Goal: Task Accomplishment & Management: Use online tool/utility

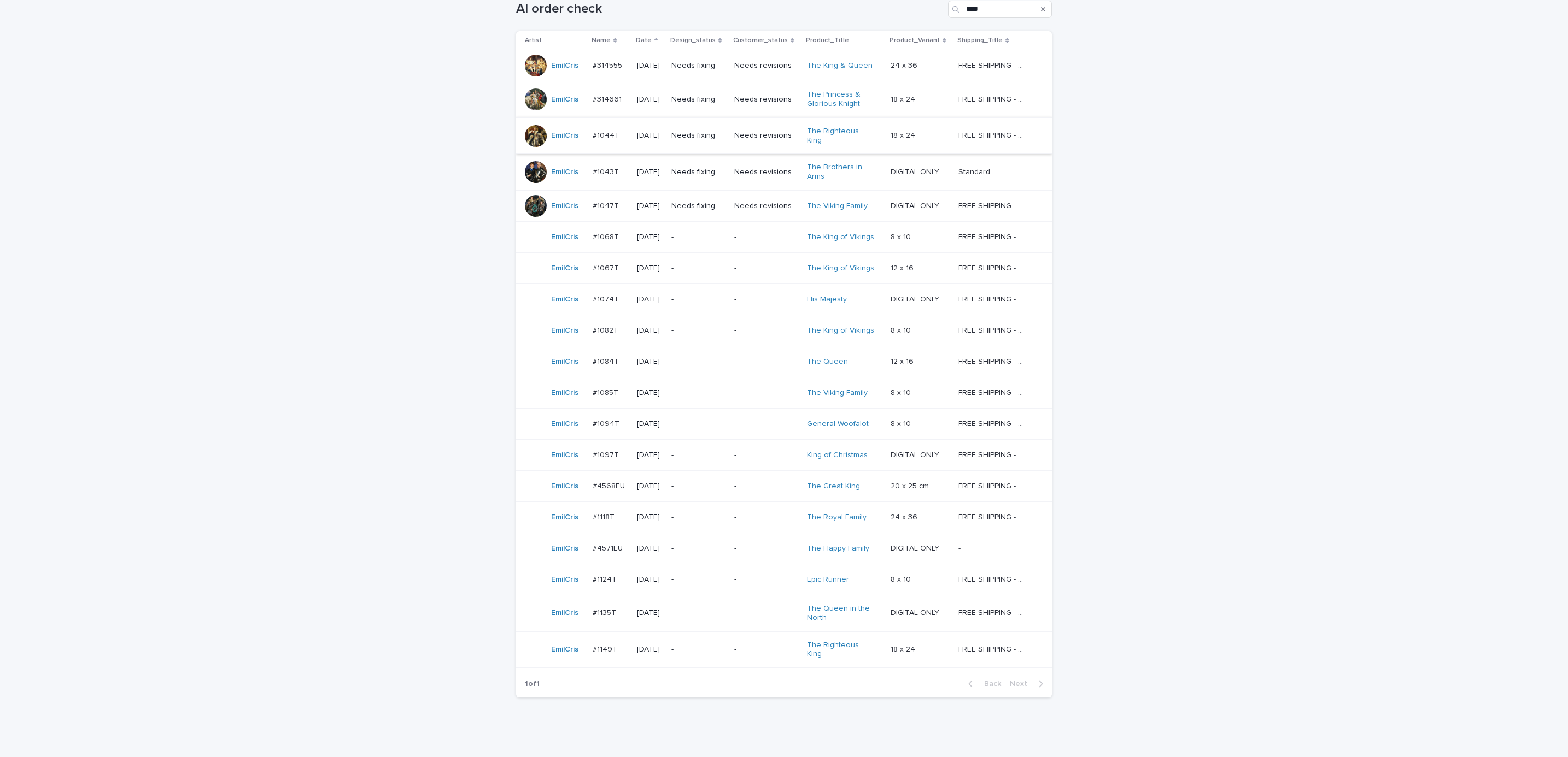
scroll to position [140, 0]
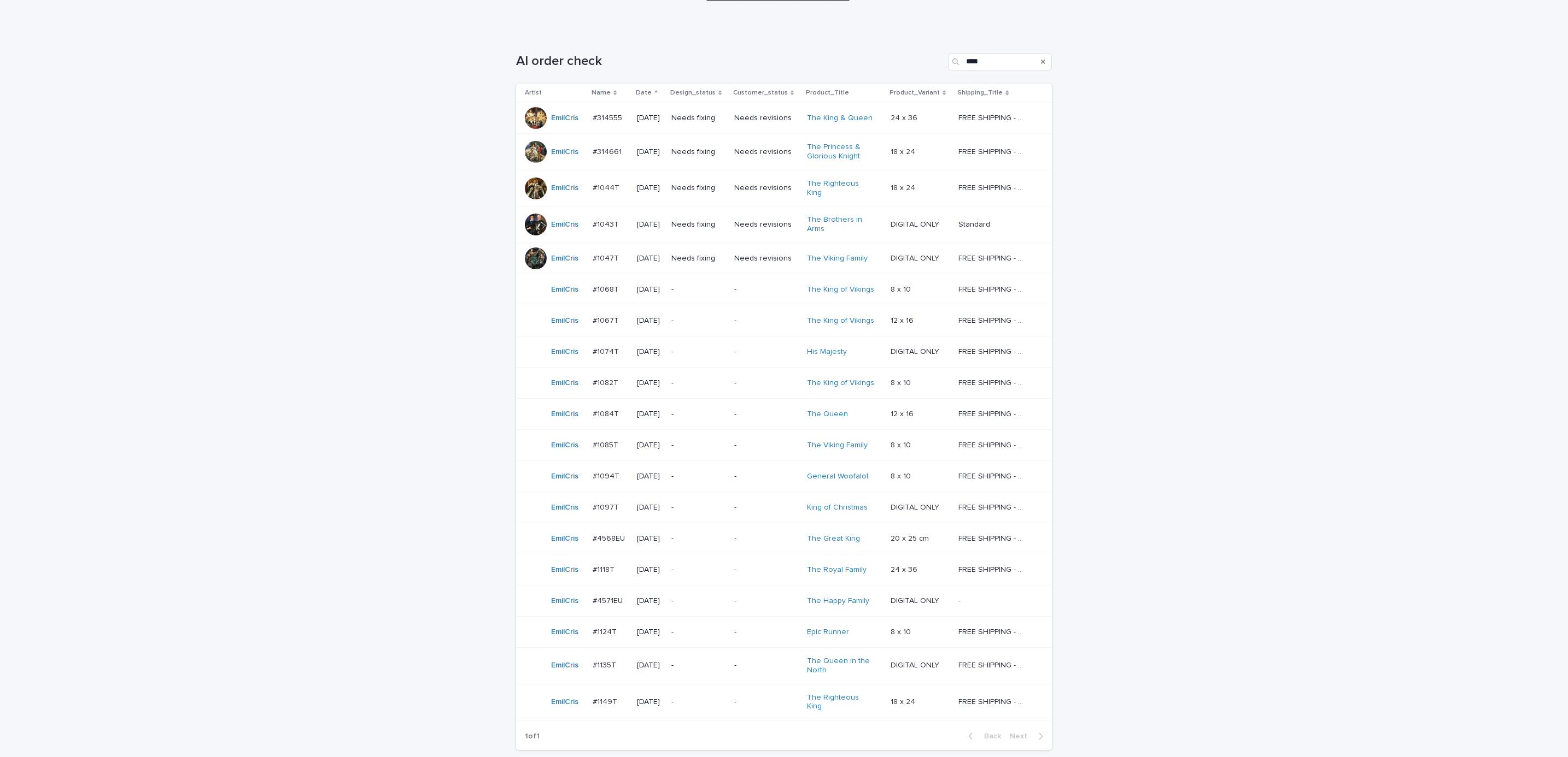
click at [725, 125] on div "Needs fixing" at bounding box center [698, 118] width 54 height 18
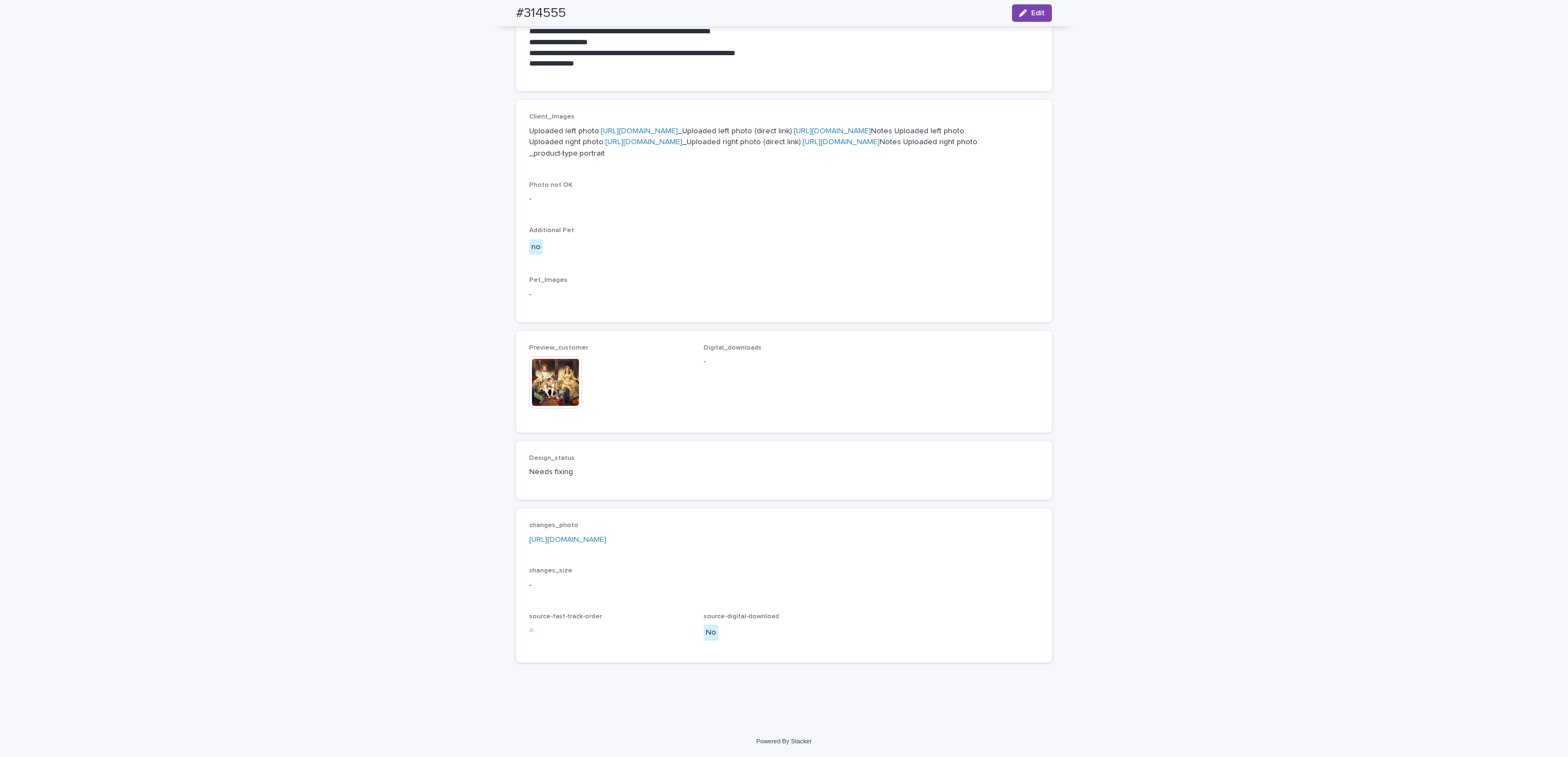
scroll to position [574, 0]
click at [725, 530] on p "changes_photo" at bounding box center [784, 526] width 510 height 8
click at [727, 542] on div "[URL][DOMAIN_NAME]" at bounding box center [784, 538] width 510 height 13
click at [606, 544] on link "[URL][DOMAIN_NAME]" at bounding box center [568, 540] width 77 height 8
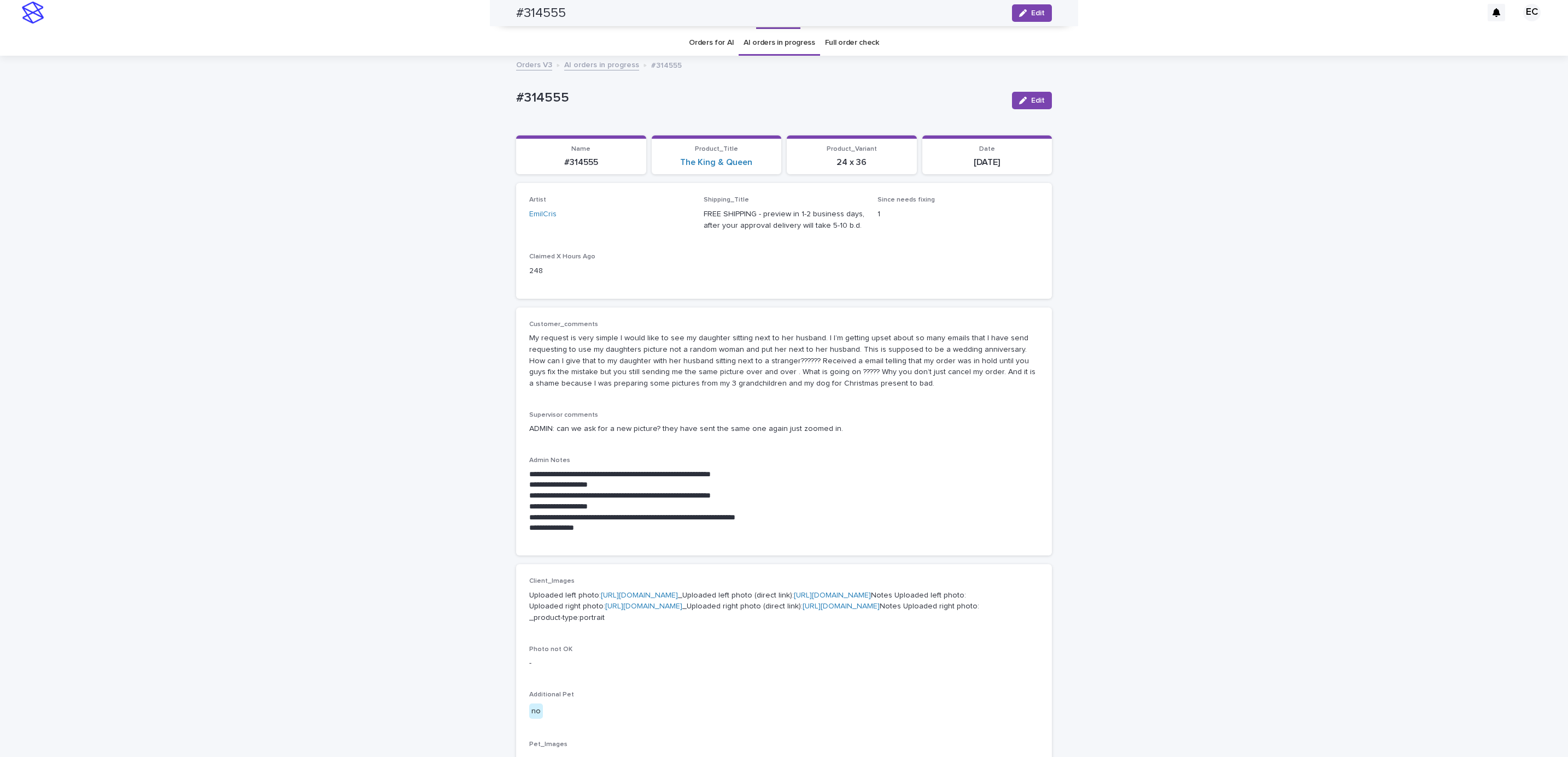
scroll to position [0, 0]
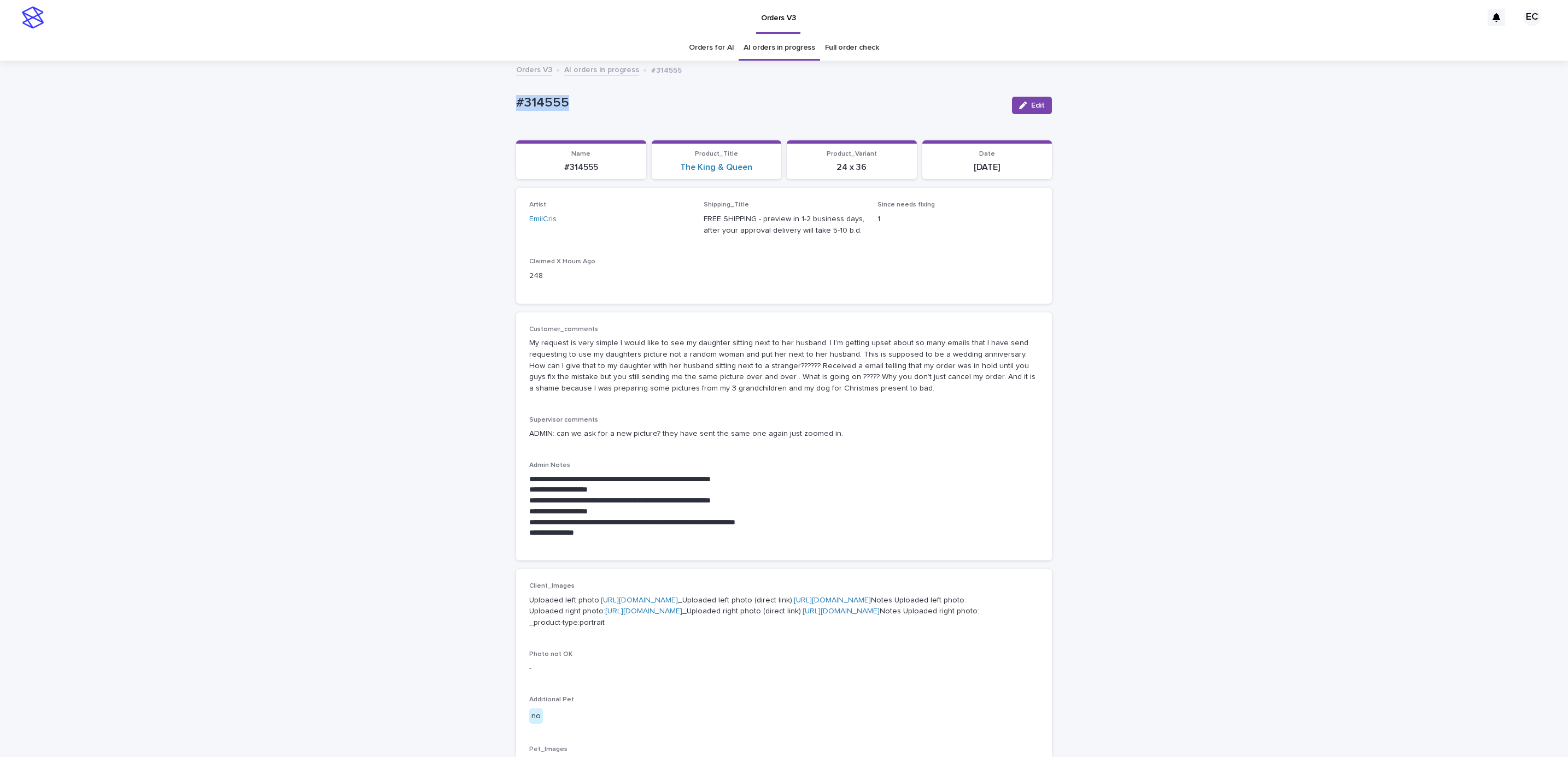
drag, startPoint x: 615, startPoint y: 107, endPoint x: 470, endPoint y: 107, distance: 145.0
click at [470, 107] on div "**********" at bounding box center [784, 628] width 1568 height 1134
copy p "#314555"
click at [1135, 387] on div "**********" at bounding box center [784, 628] width 1568 height 1134
click at [1242, 554] on div "**********" at bounding box center [784, 628] width 1568 height 1134
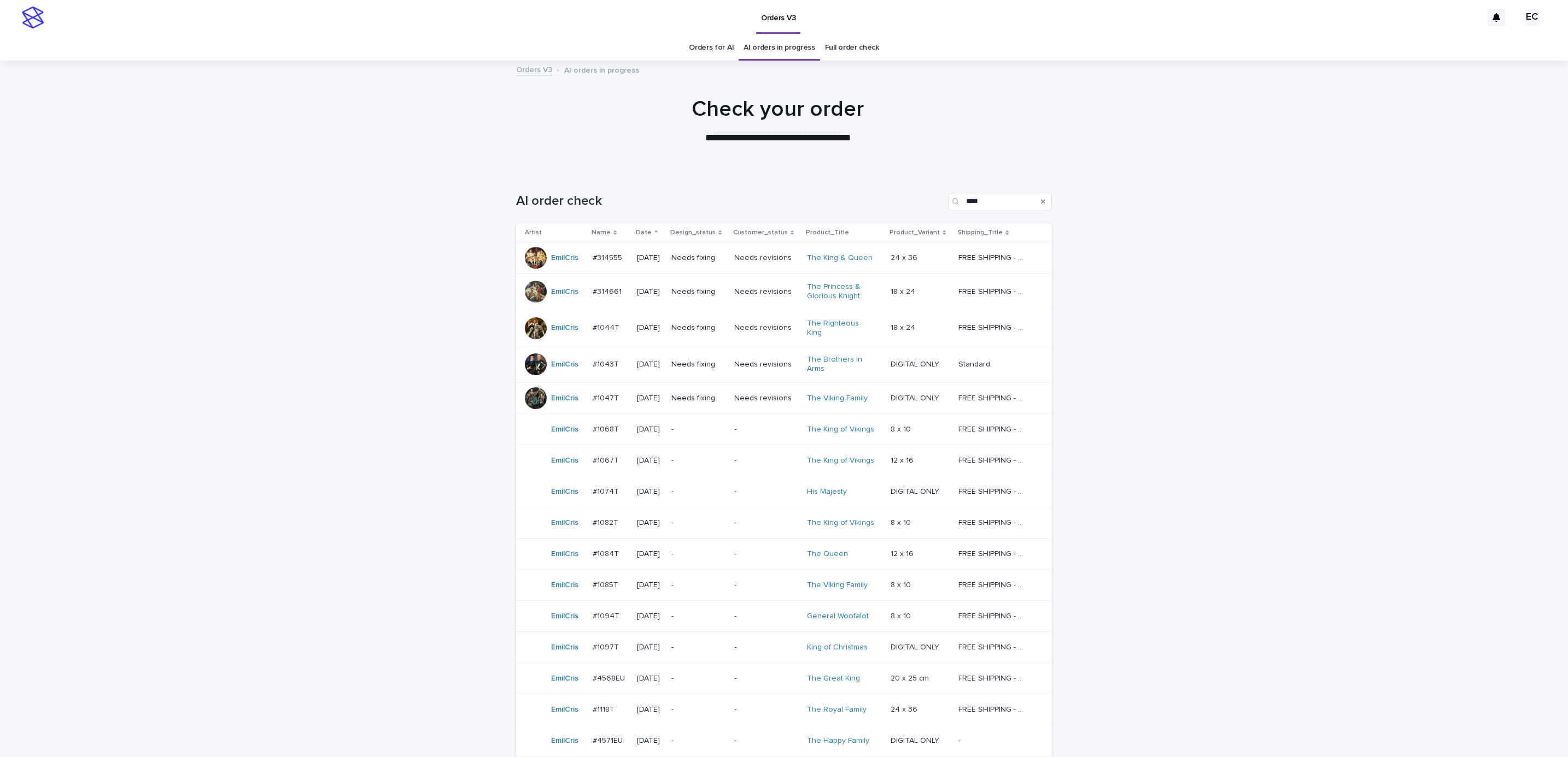
scroll to position [35, 0]
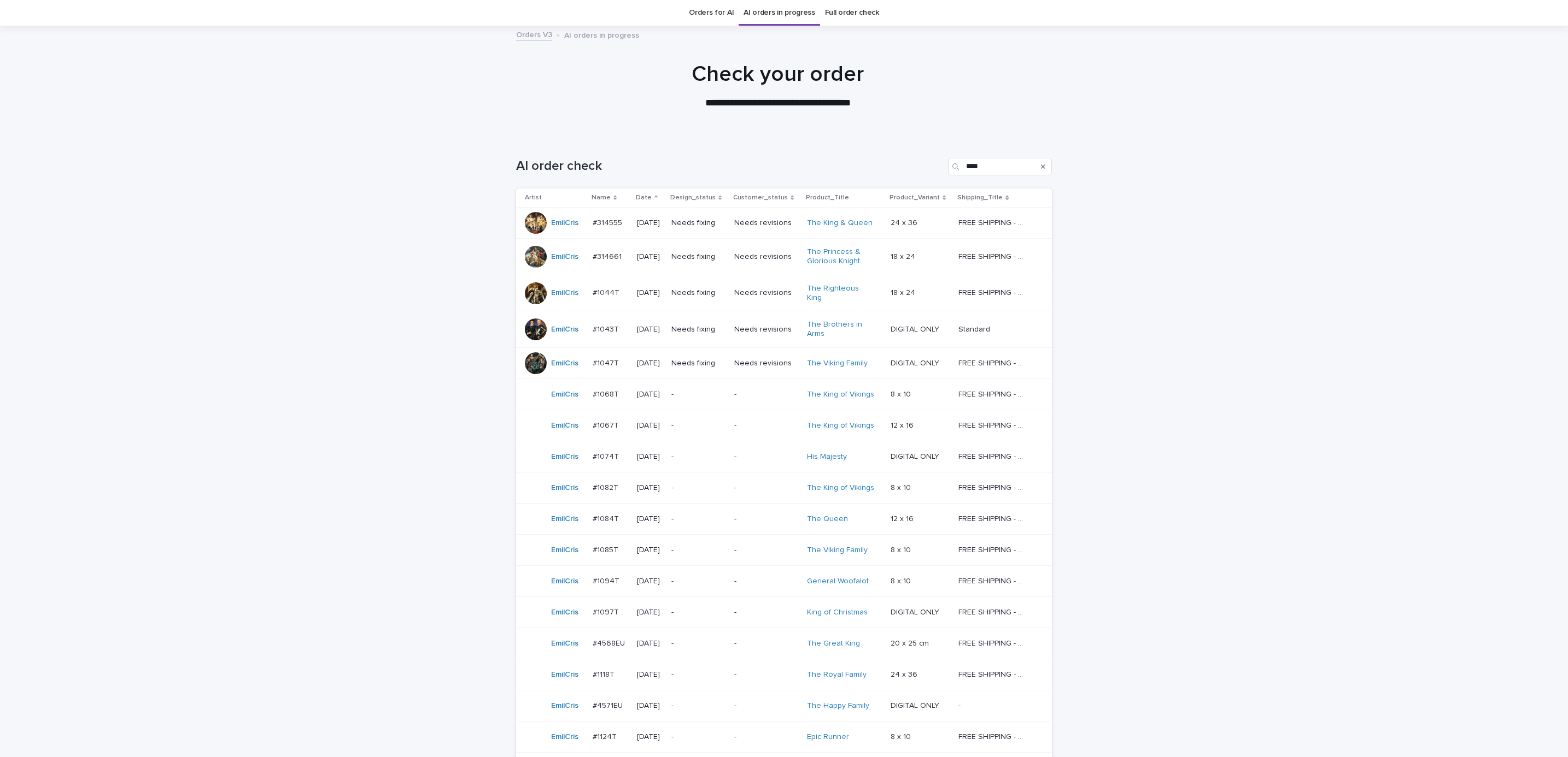
click at [710, 301] on td "Needs fixing" at bounding box center [699, 293] width 63 height 37
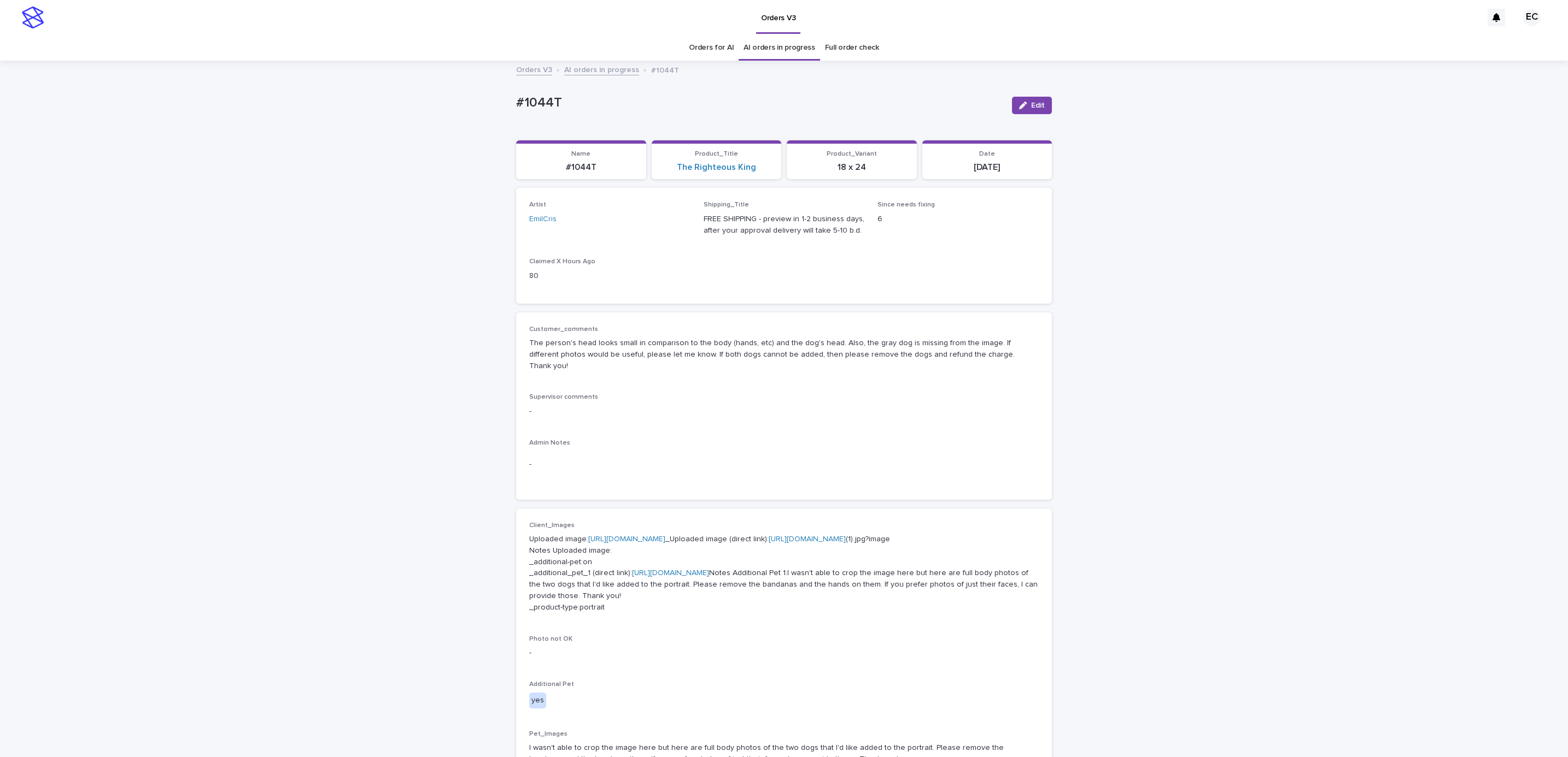
click at [1094, 378] on div "Loading... Saving… Loading... Saving… #1044T Edit #1044T Edit Sorry, there was …" at bounding box center [784, 626] width 1568 height 1129
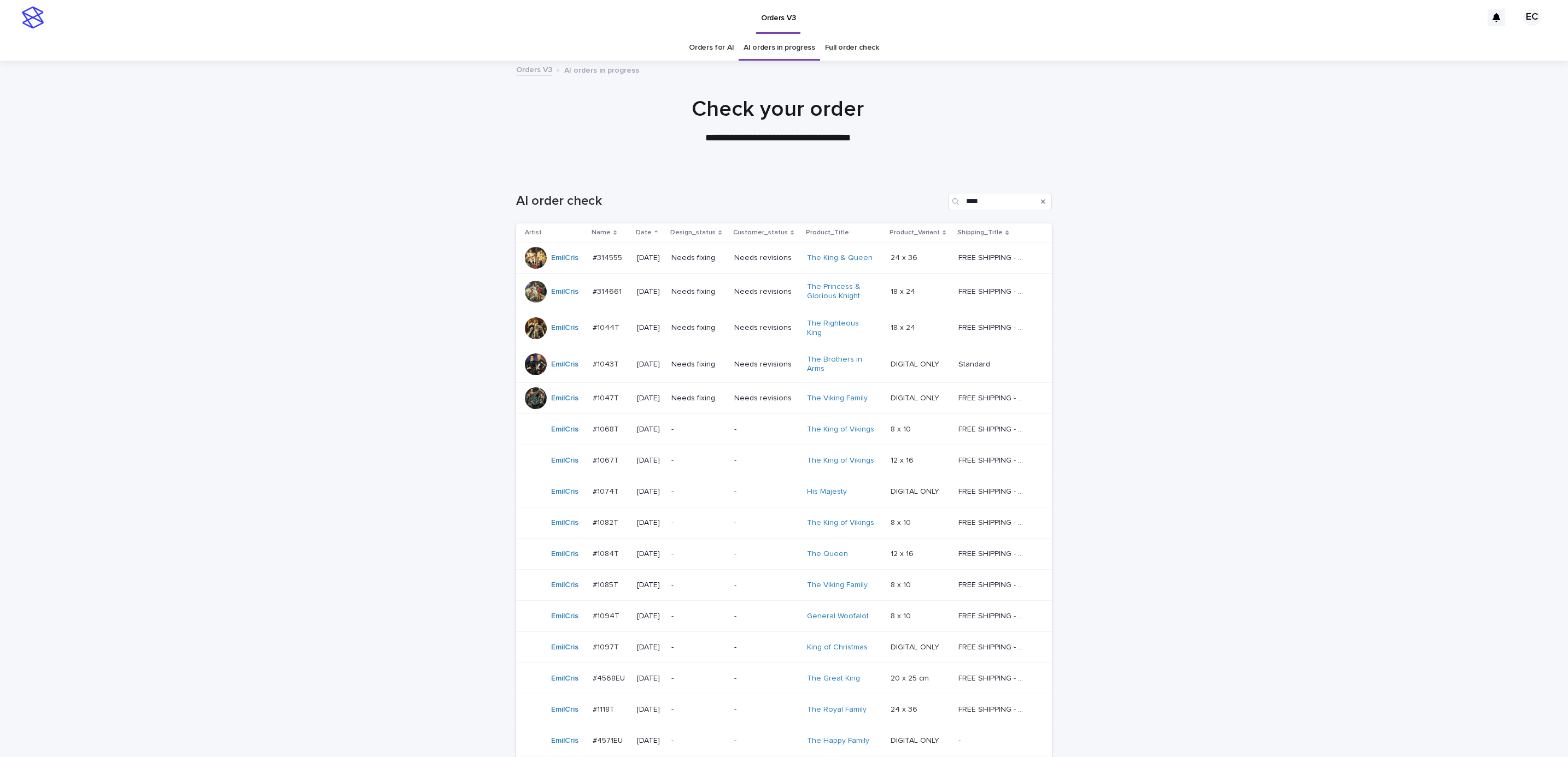
scroll to position [35, 0]
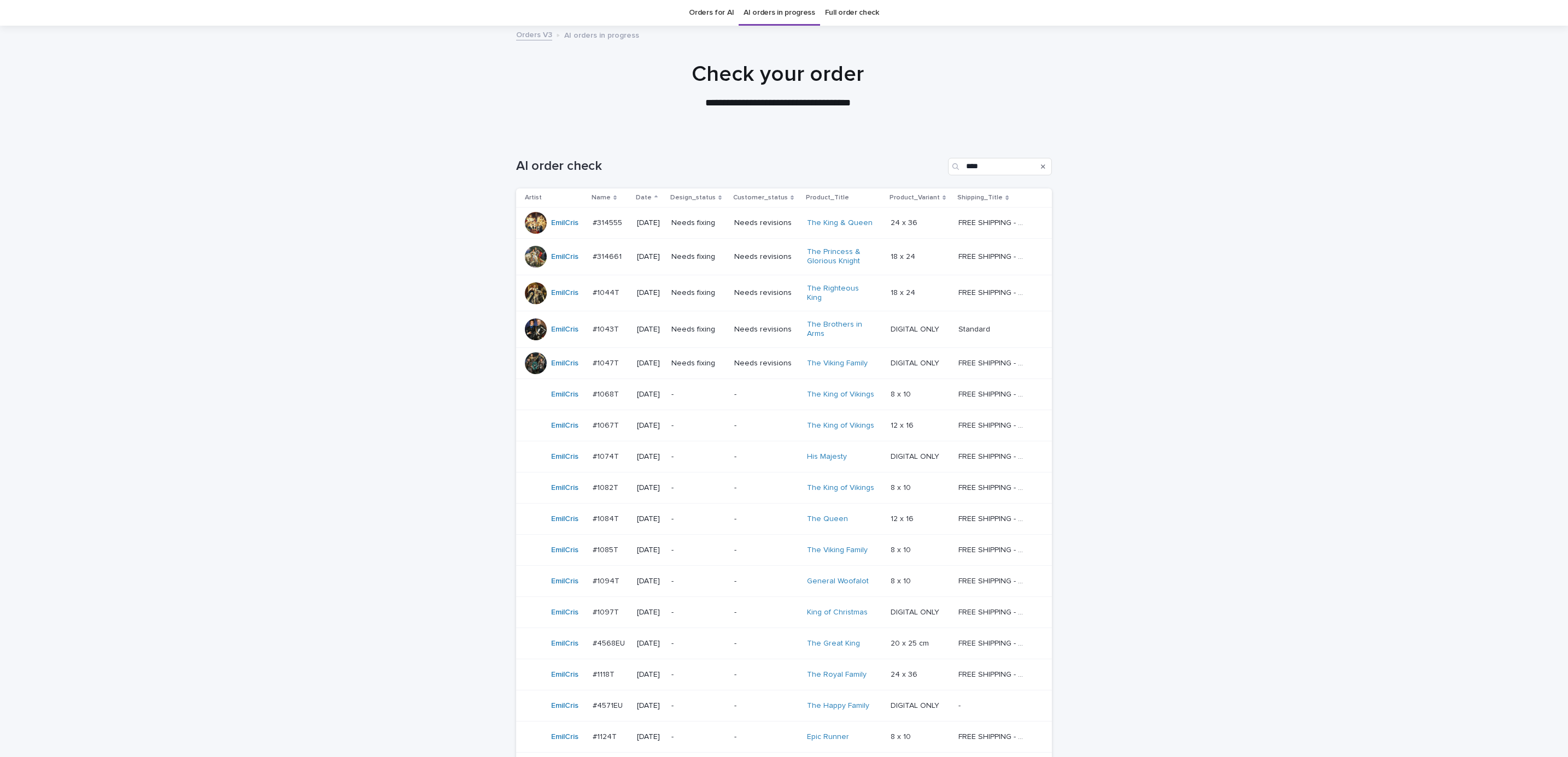
click at [687, 257] on p "Needs fixing" at bounding box center [698, 257] width 54 height 9
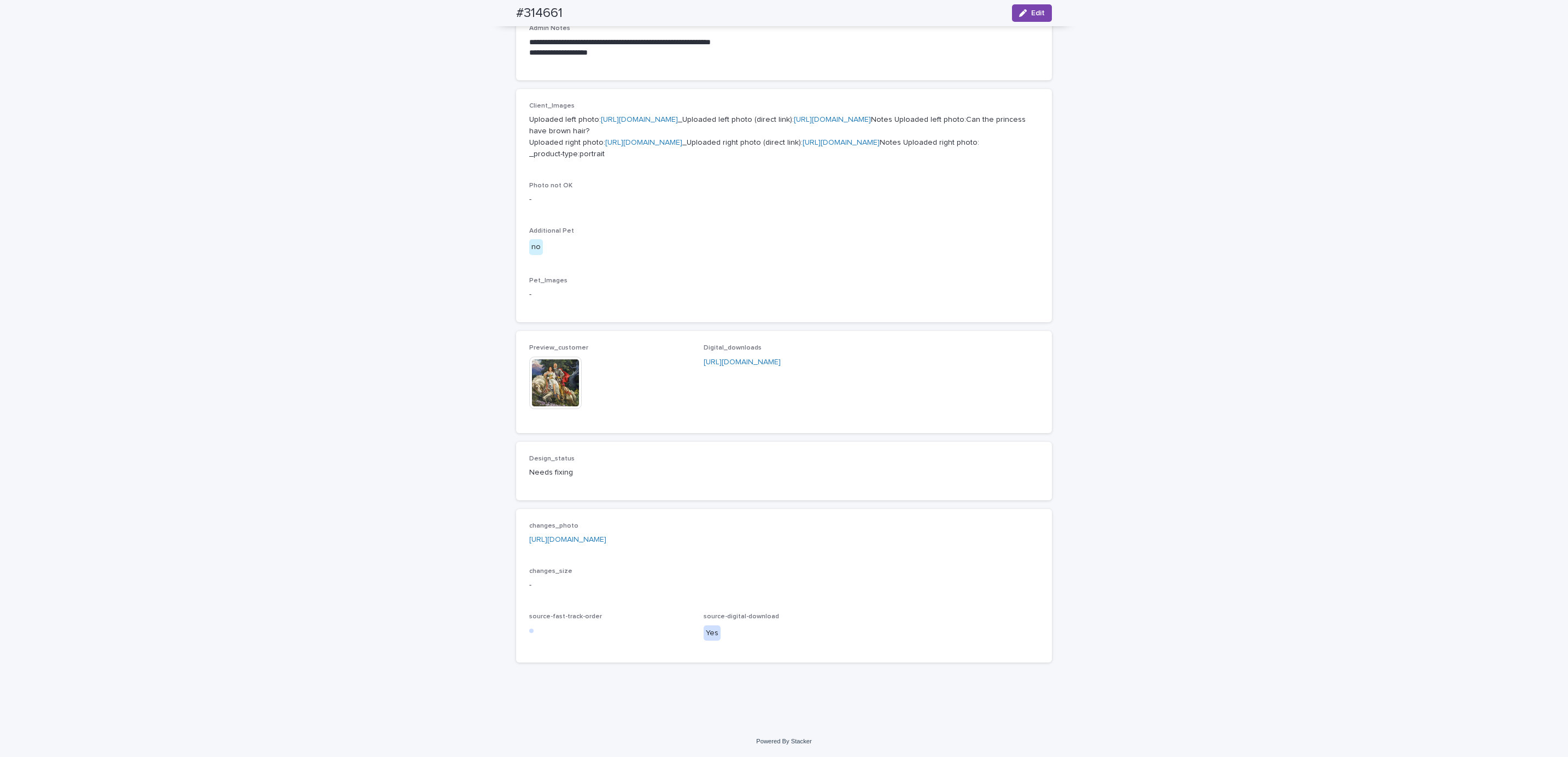
scroll to position [492, 0]
click at [606, 544] on link "[URL][DOMAIN_NAME]" at bounding box center [568, 540] width 77 height 8
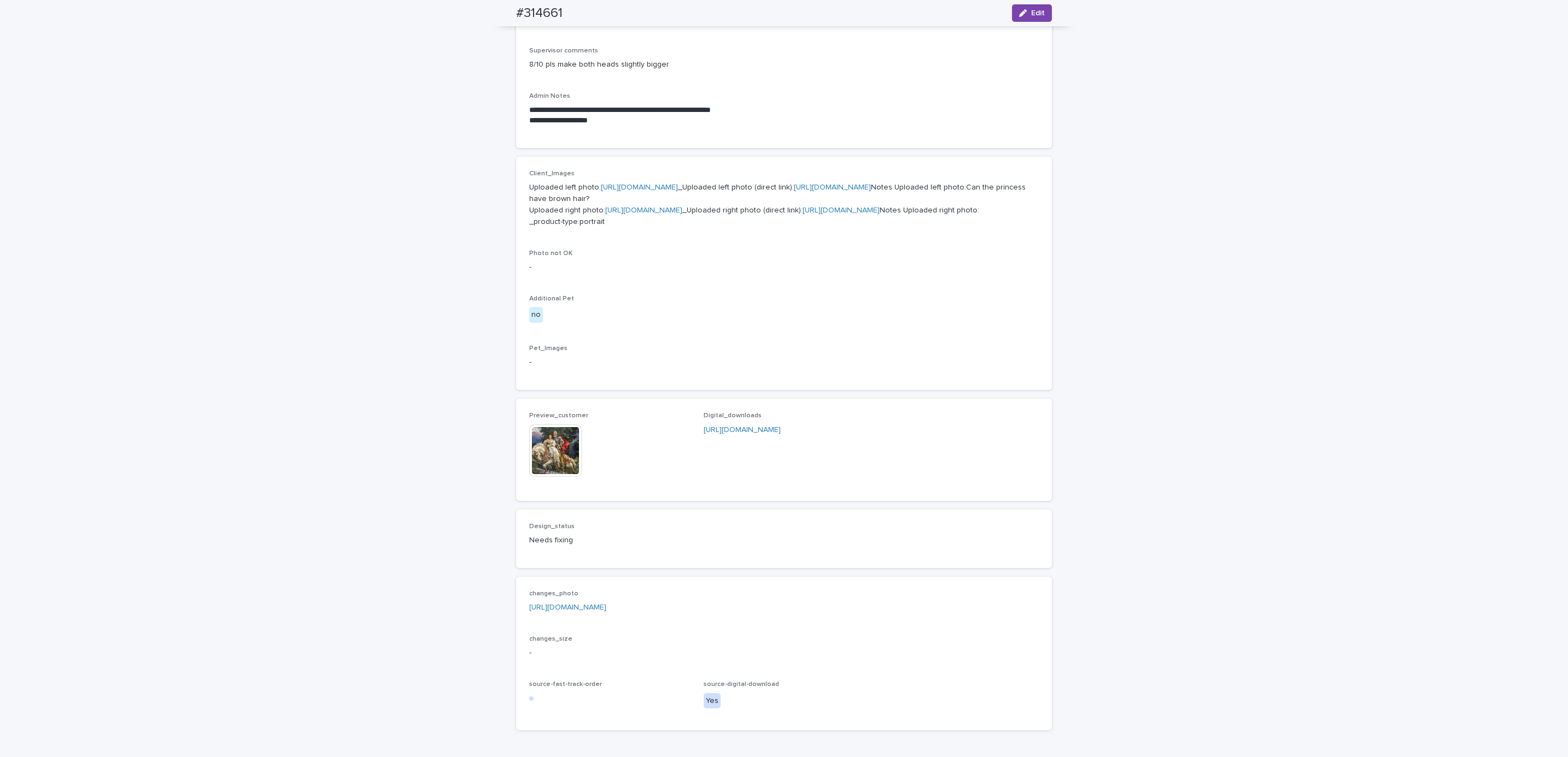
scroll to position [328, 0]
click at [663, 221] on link "[URL][DOMAIN_NAME]" at bounding box center [644, 217] width 77 height 8
click at [660, 199] on p "Uploaded left photo: [URL][DOMAIN_NAME] _Uploaded left photo (direct link): [UR…" at bounding box center [784, 212] width 510 height 45
click at [660, 196] on link "[URL][DOMAIN_NAME]" at bounding box center [639, 194] width 77 height 8
click at [428, 331] on div "**********" at bounding box center [784, 267] width 1568 height 1067
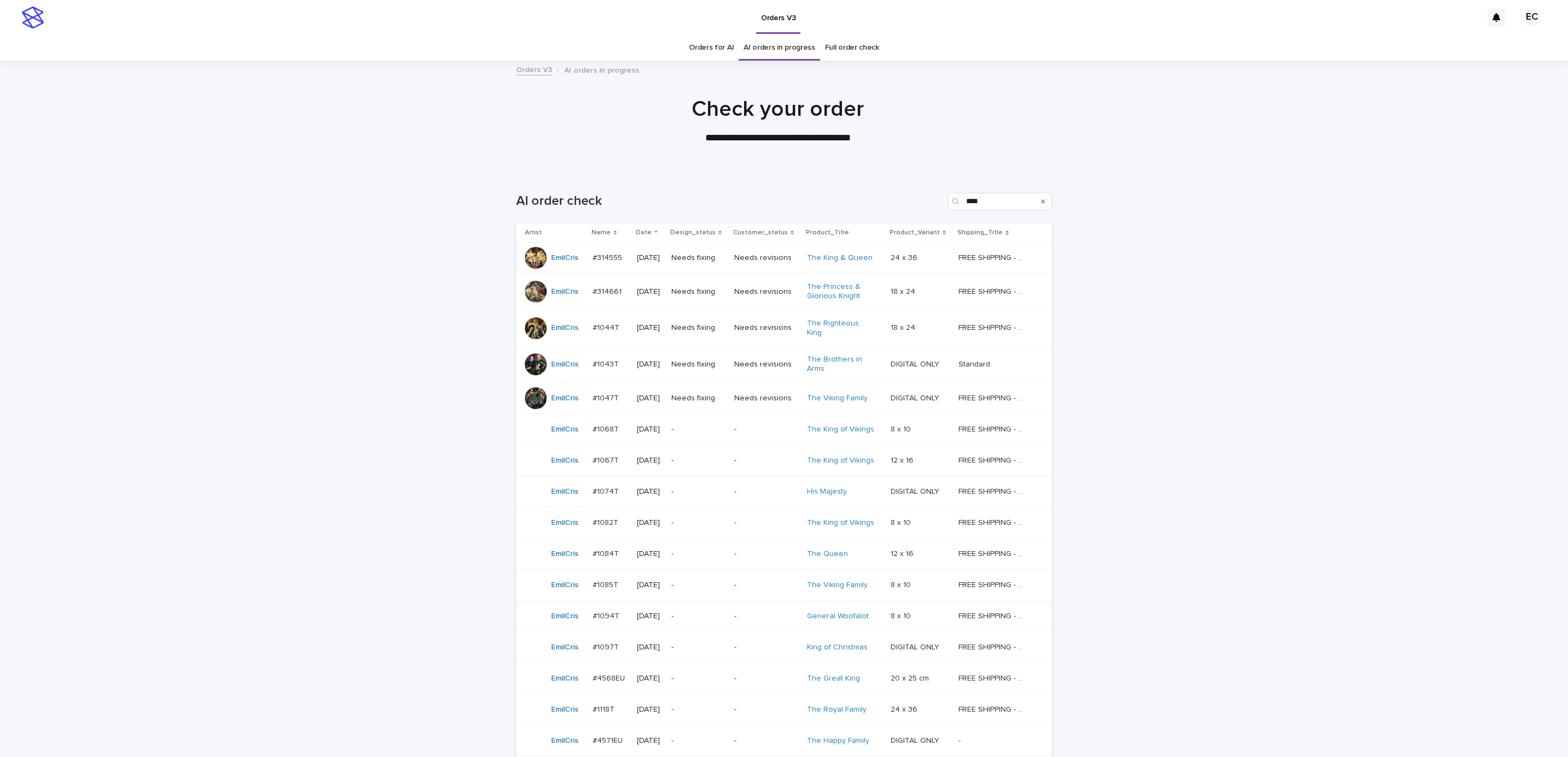
drag, startPoint x: 763, startPoint y: 48, endPoint x: 1071, endPoint y: 251, distance: 368.9
click at [763, 48] on link "AI orders in progress" at bounding box center [779, 48] width 71 height 26
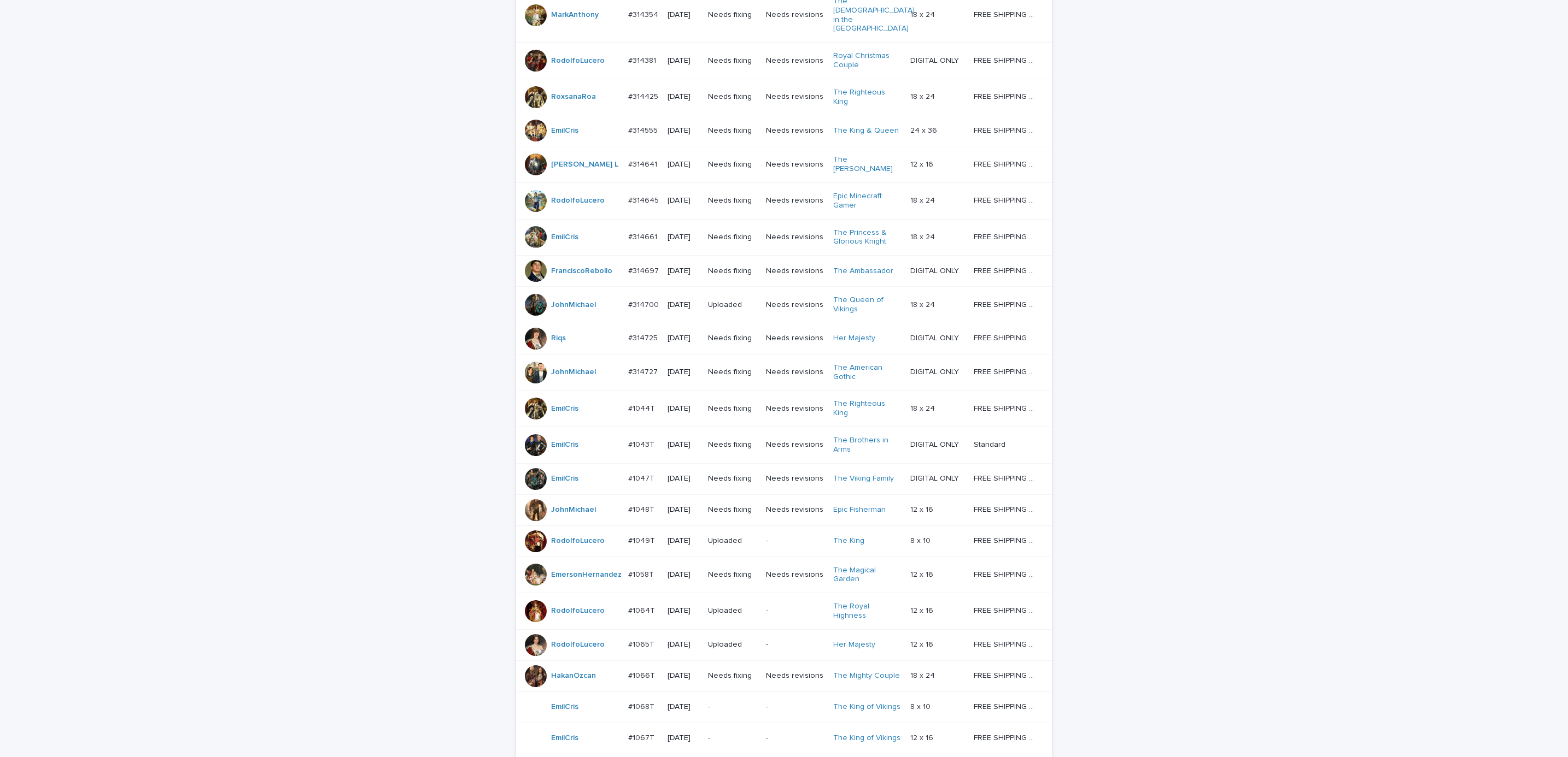
scroll to position [625, 0]
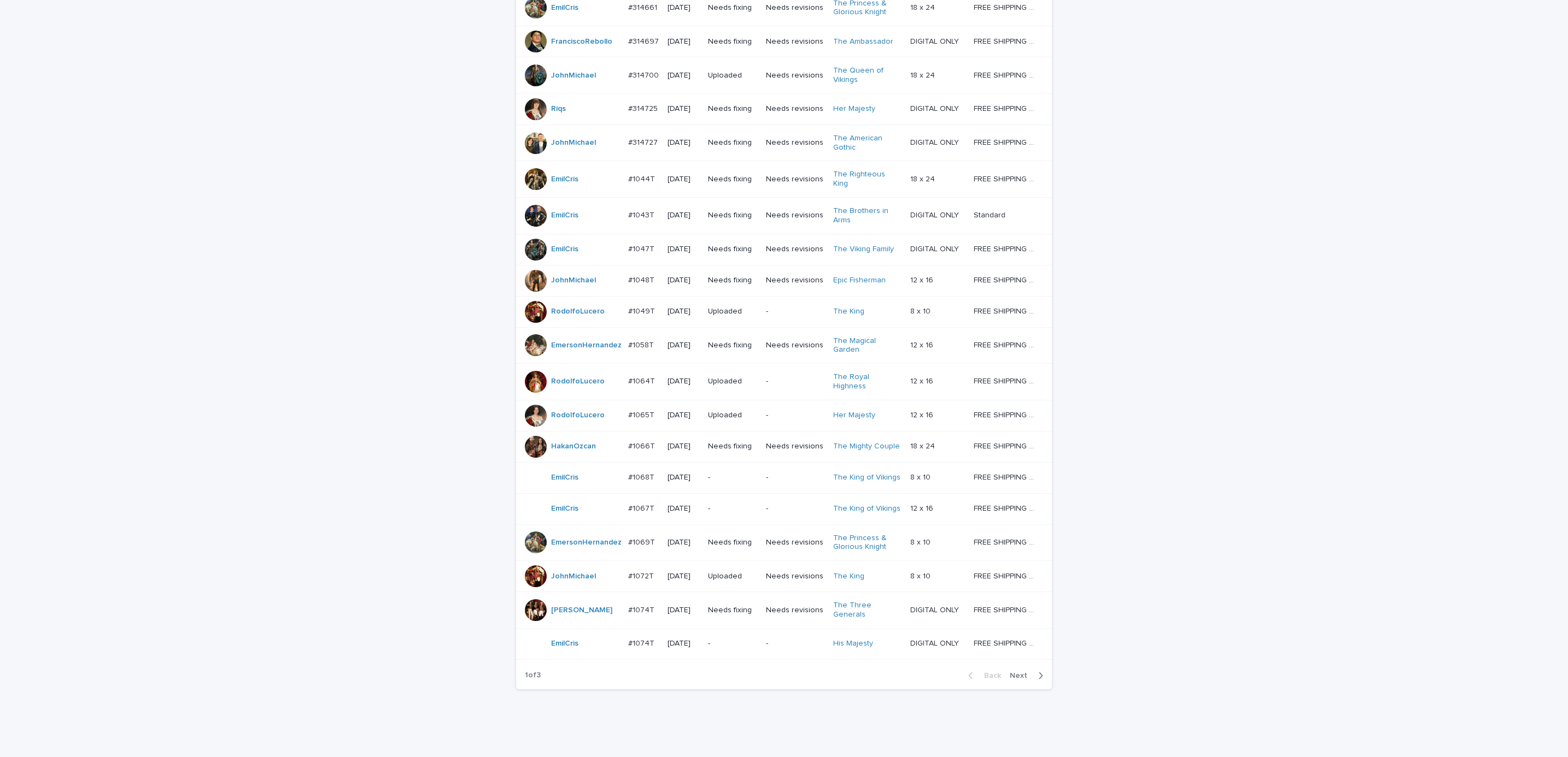
click at [1021, 672] on span "Next" at bounding box center [1022, 676] width 24 height 8
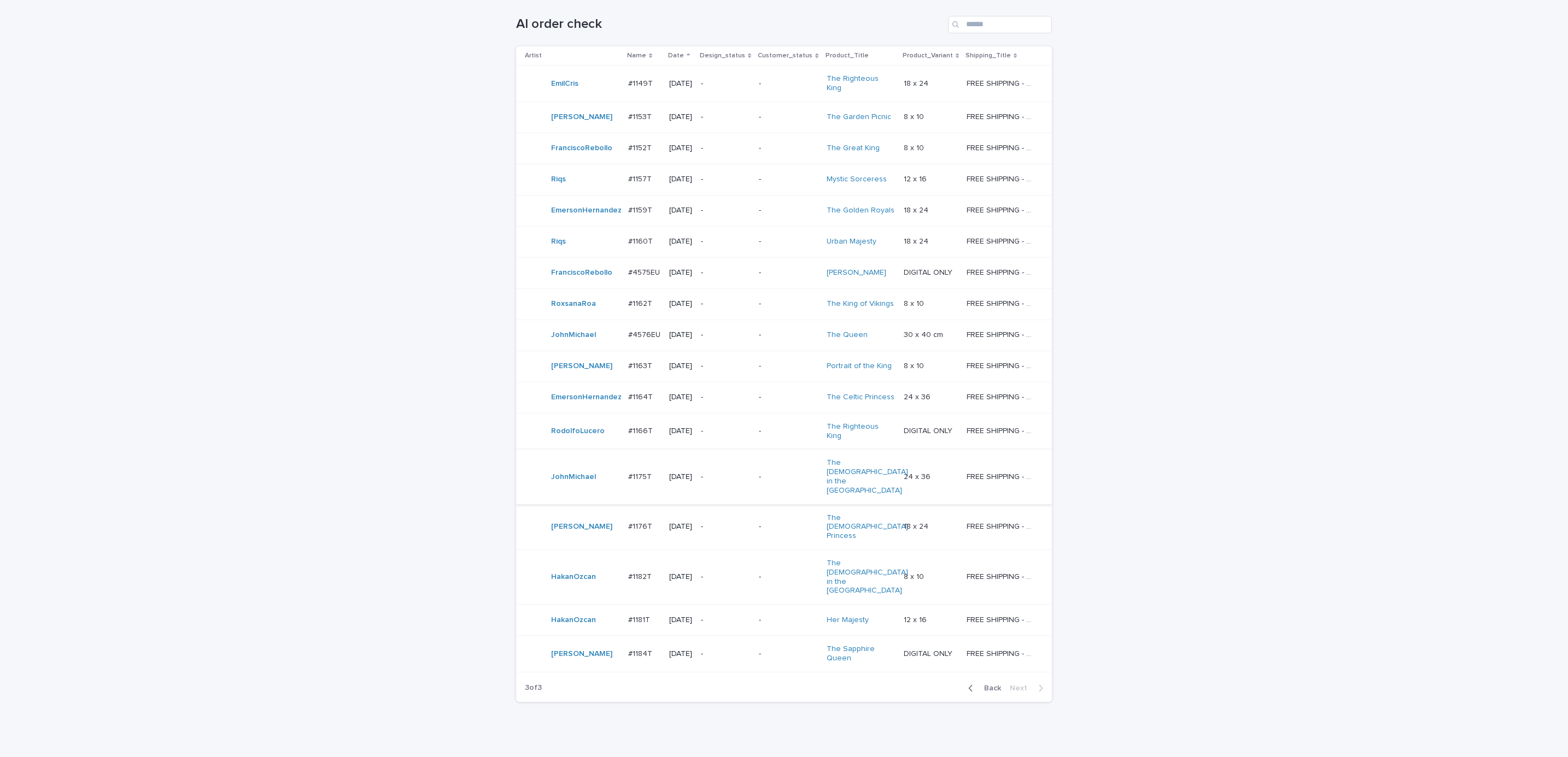
scroll to position [226, 0]
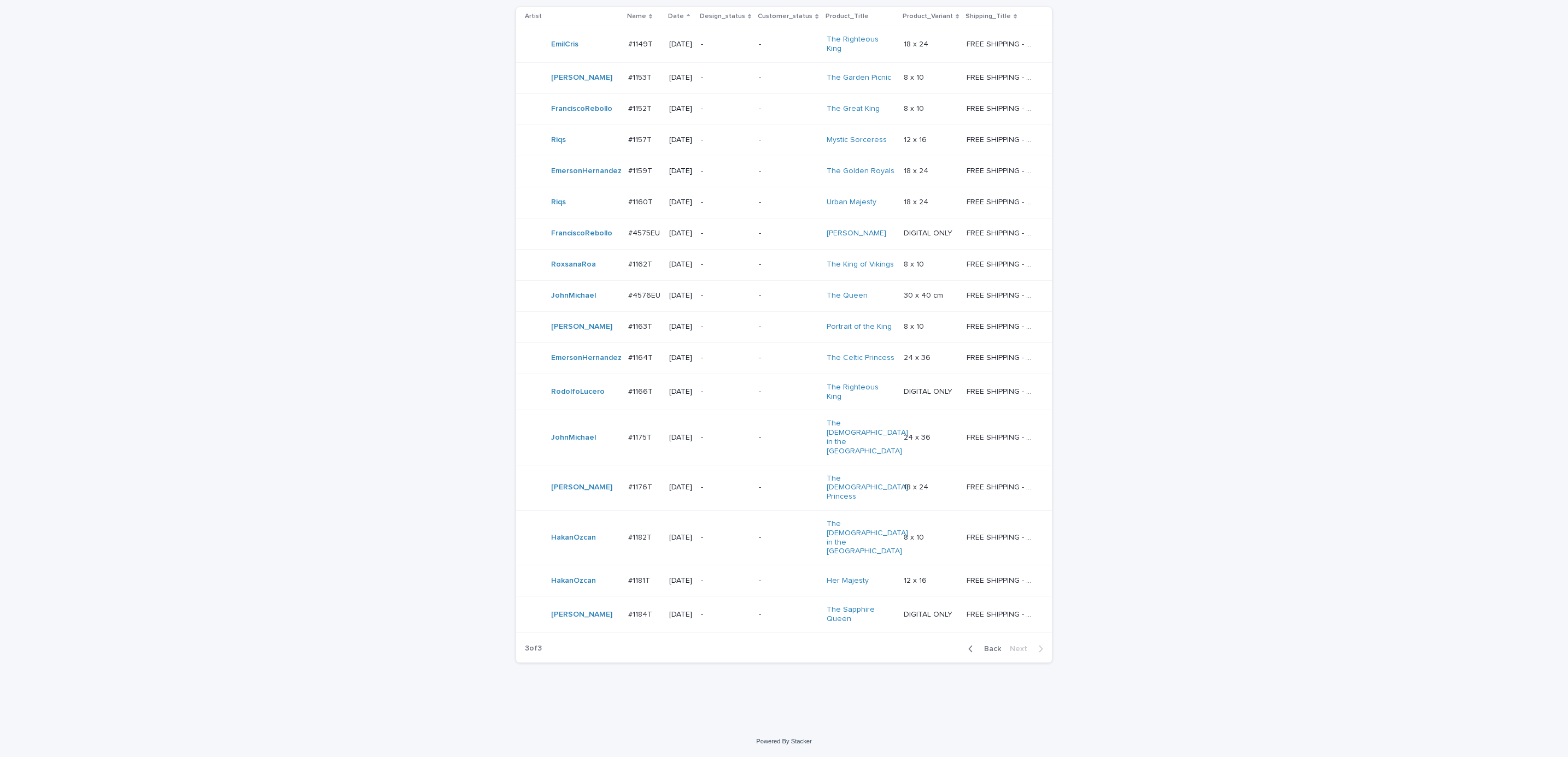
click at [978, 647] on span "Back" at bounding box center [989, 650] width 24 height 8
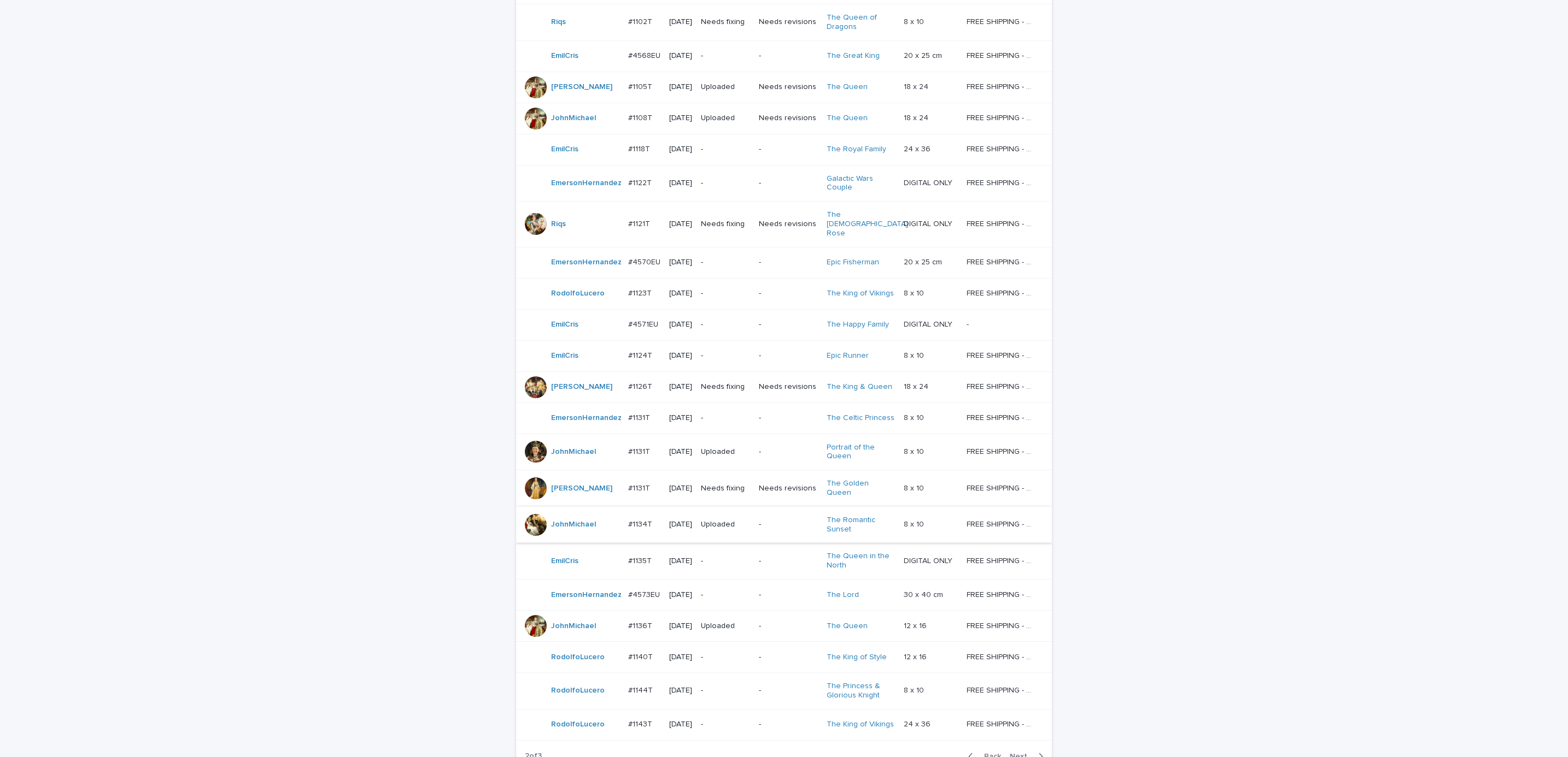
scroll to position [641, 0]
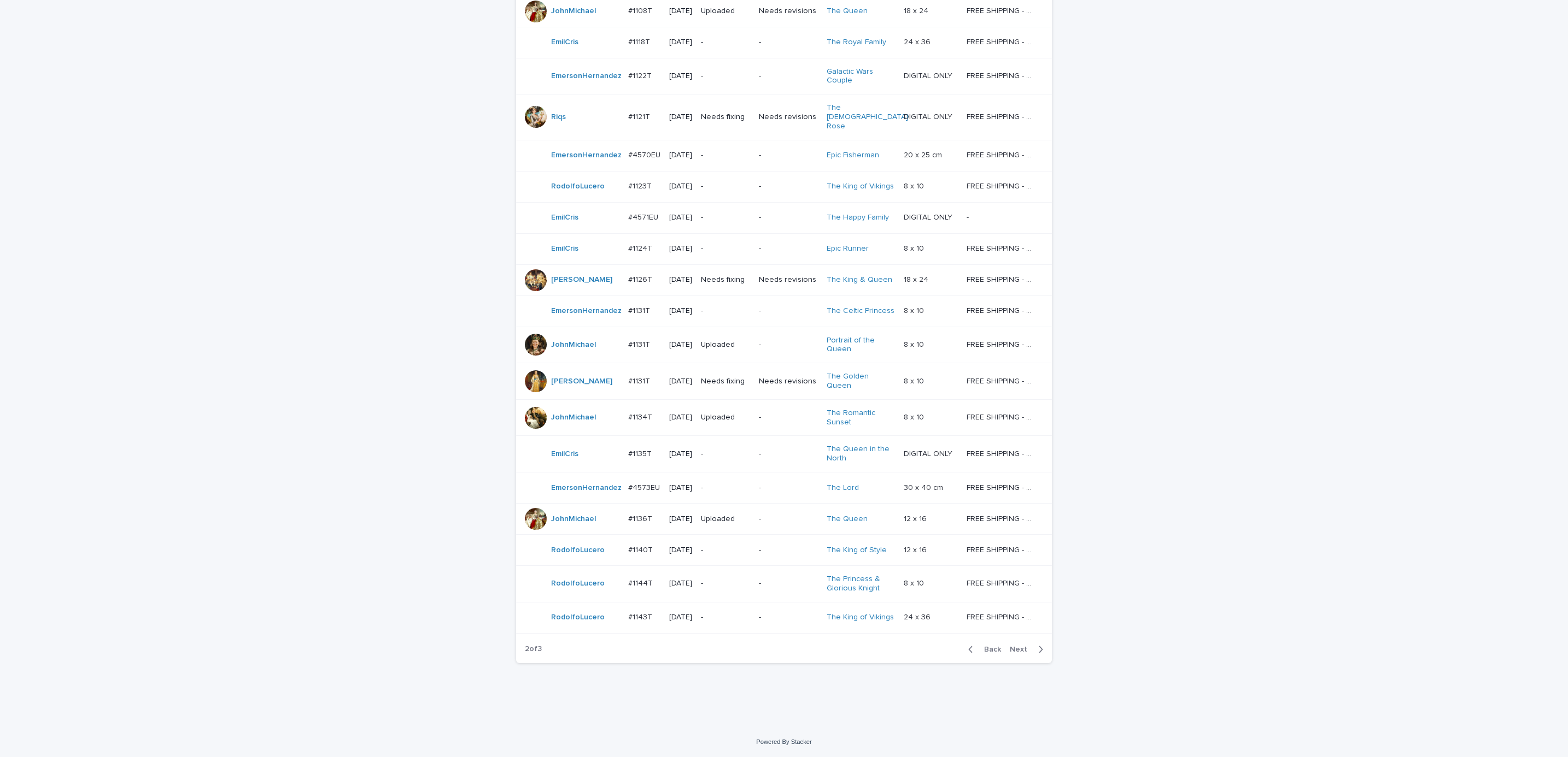
click at [1023, 645] on button "Next" at bounding box center [1028, 650] width 46 height 10
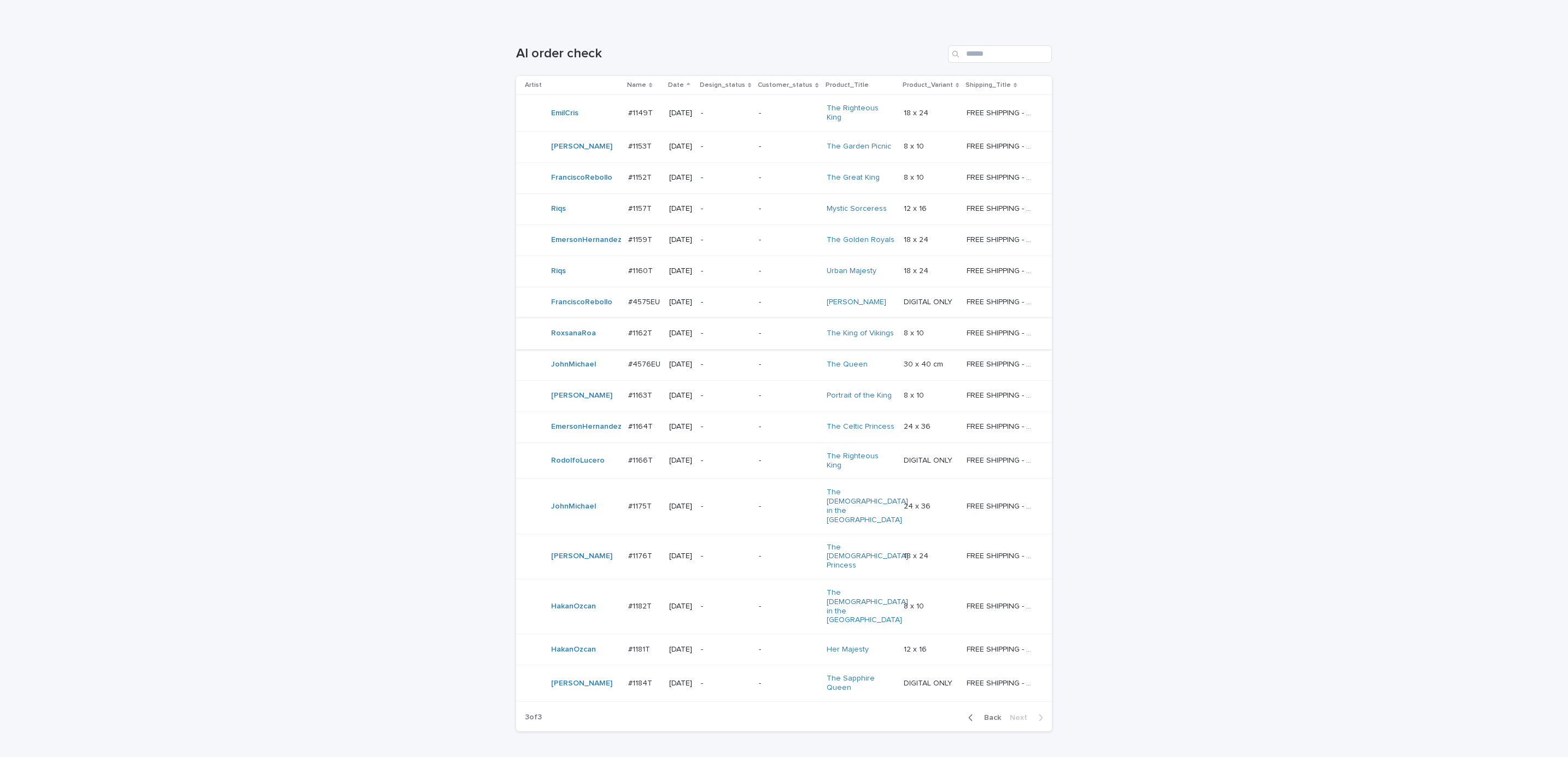
scroll to position [145, 0]
click at [991, 55] on input "Search" at bounding box center [1000, 56] width 103 height 17
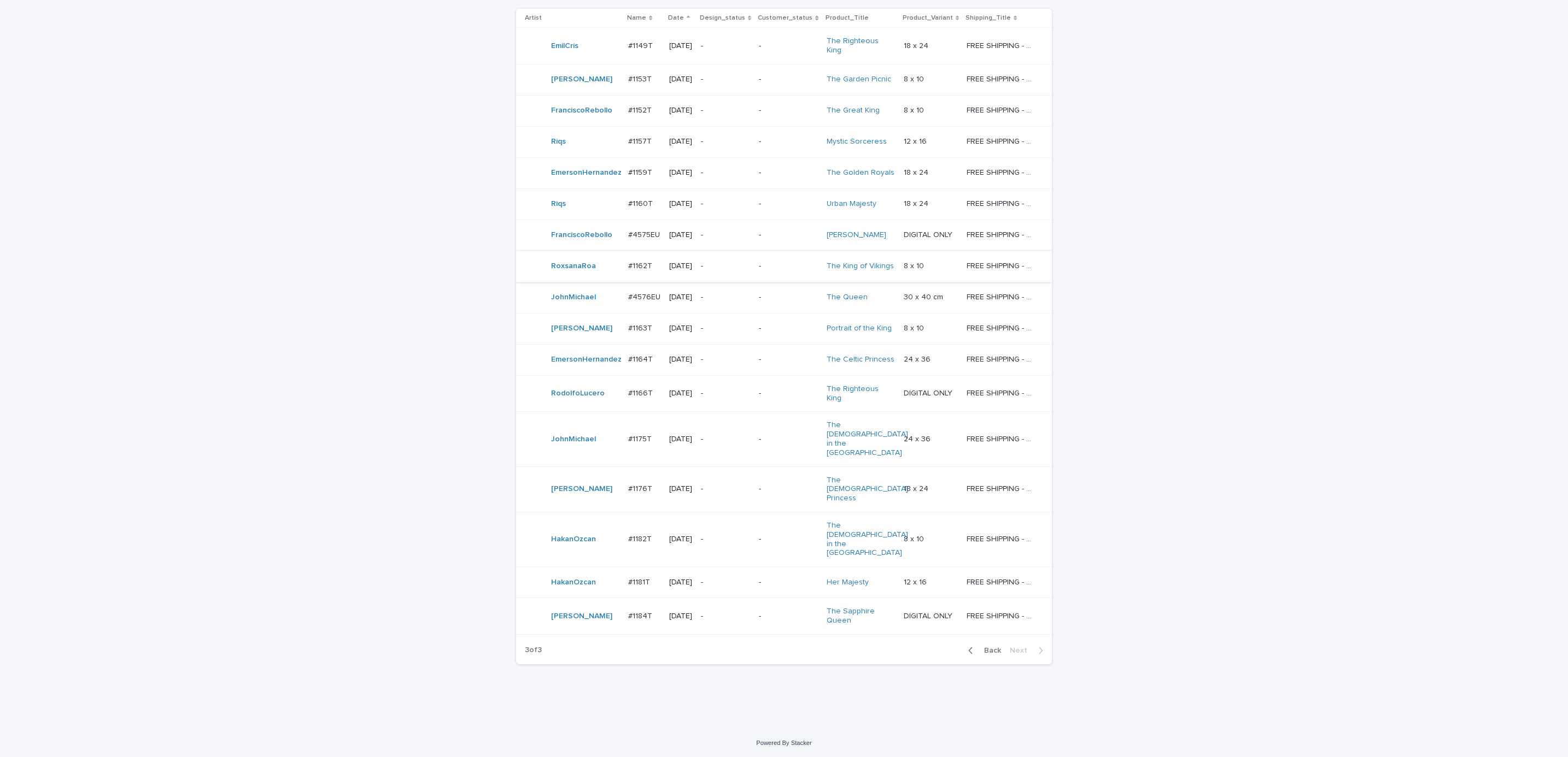
scroll to position [226, 0]
click at [1227, 464] on div "Loading... Saving… Loading... Saving… AI order check Artist Name Date Design_st…" at bounding box center [784, 340] width 1568 height 772
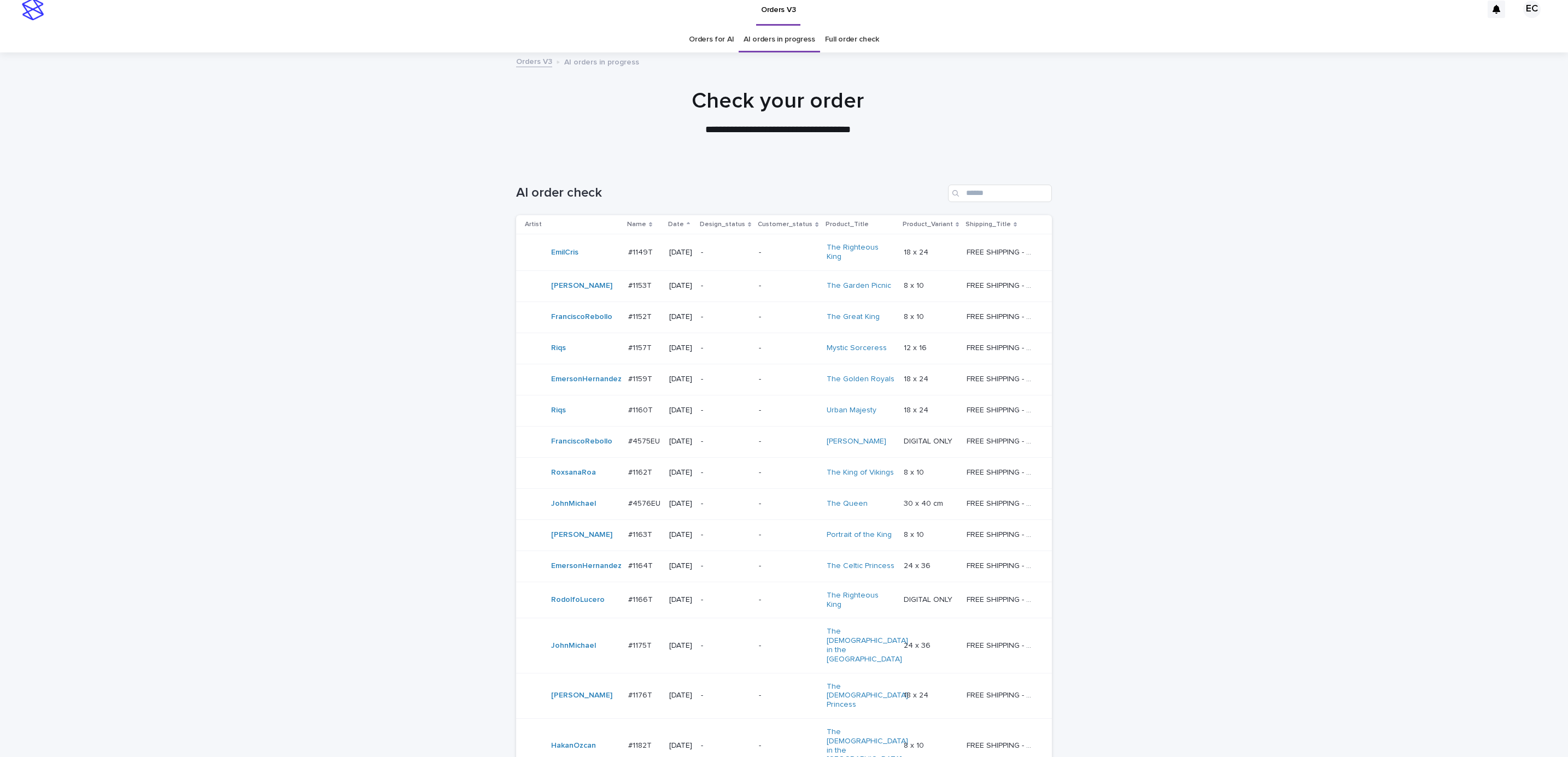
scroll to position [0, 0]
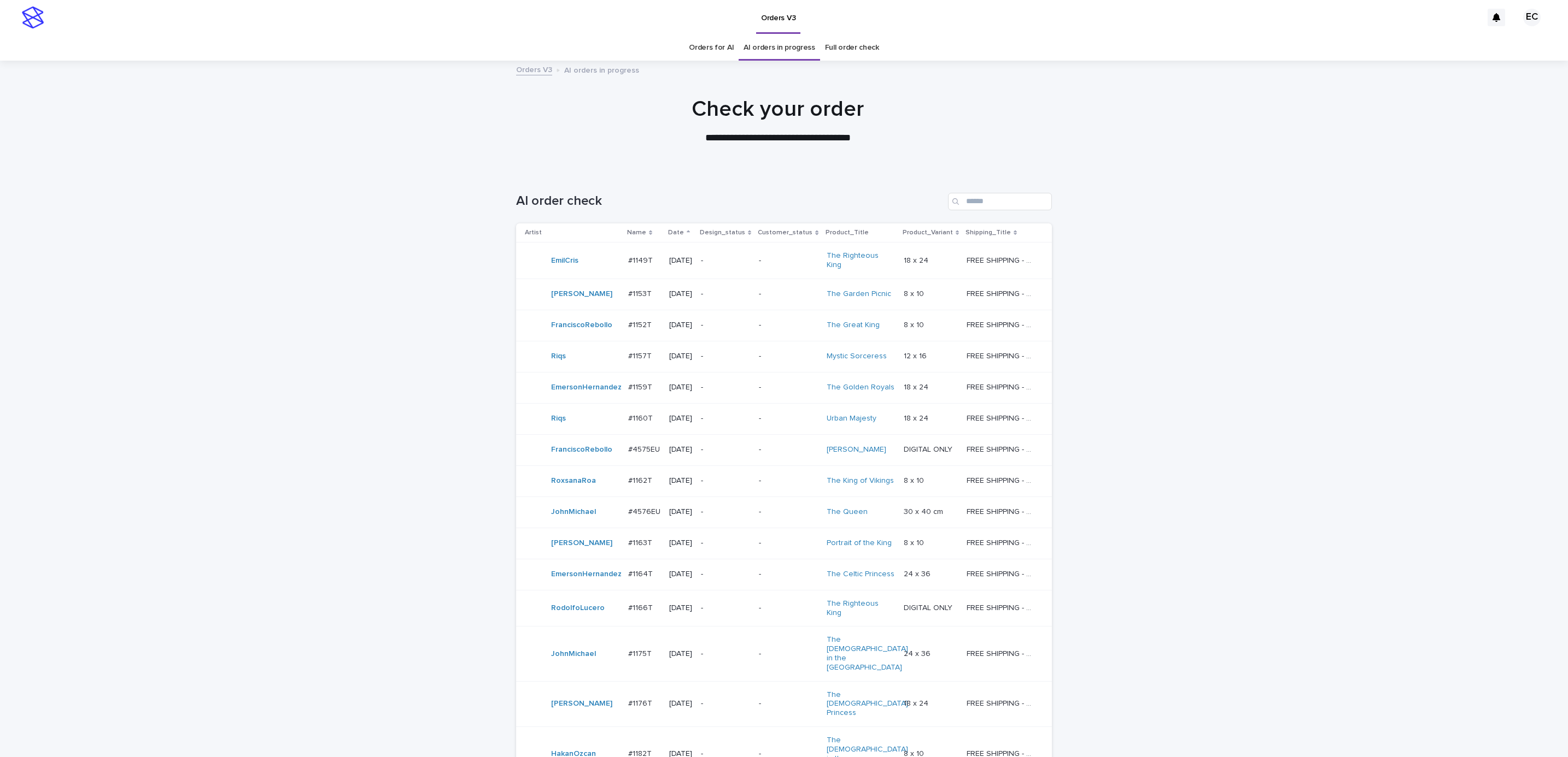
click at [720, 48] on link "Orders for AI" at bounding box center [711, 48] width 45 height 26
